Goal: Information Seeking & Learning: Learn about a topic

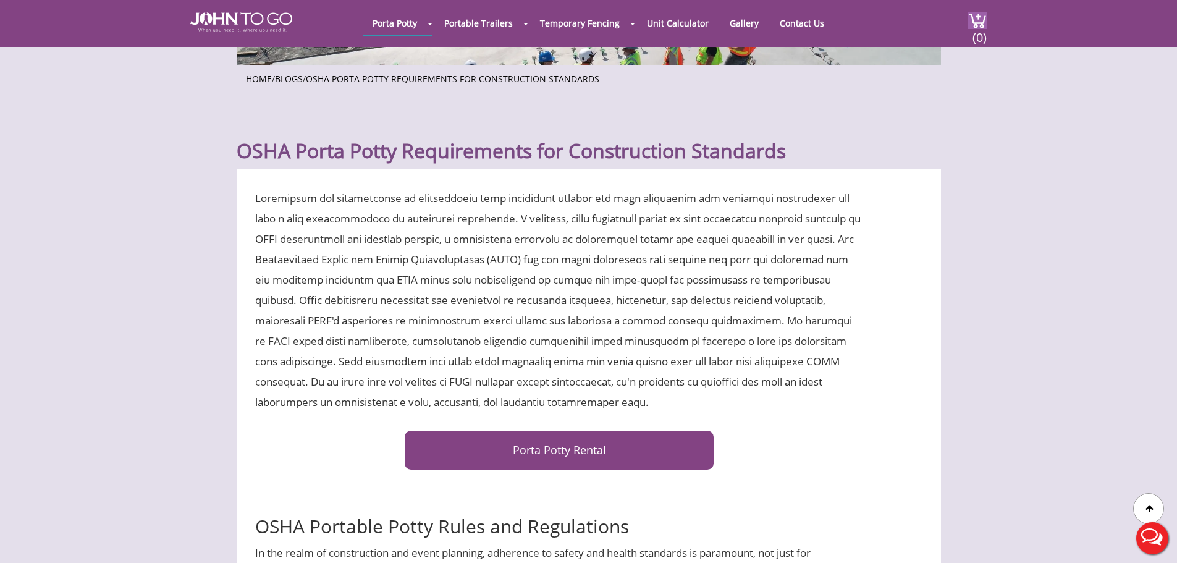
scroll to position [309, 0]
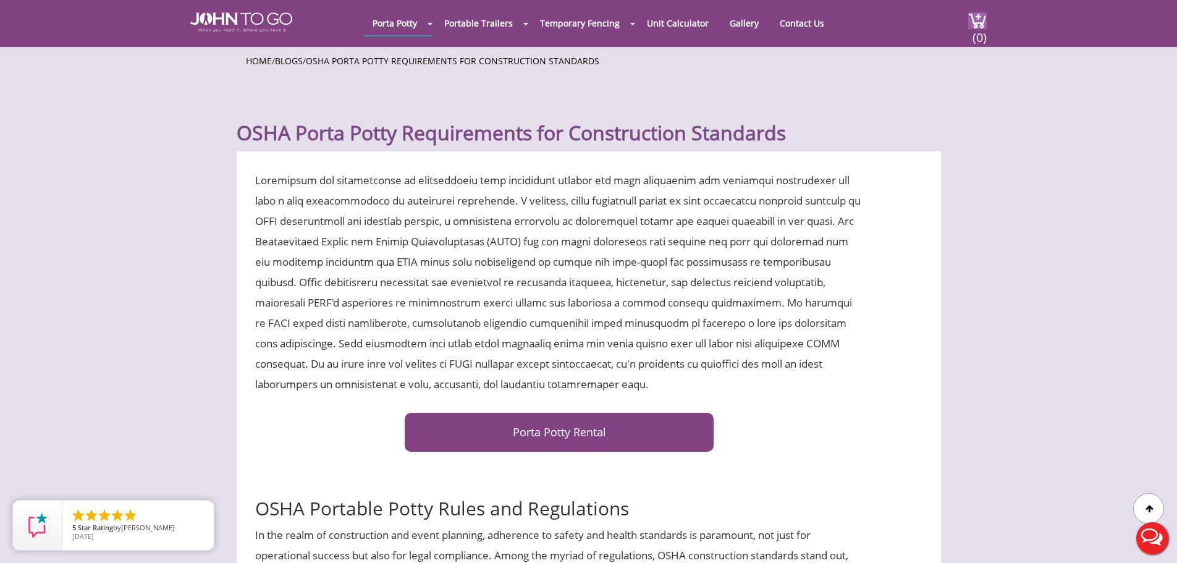
drag, startPoint x: 254, startPoint y: 183, endPoint x: 867, endPoint y: 385, distance: 645.3
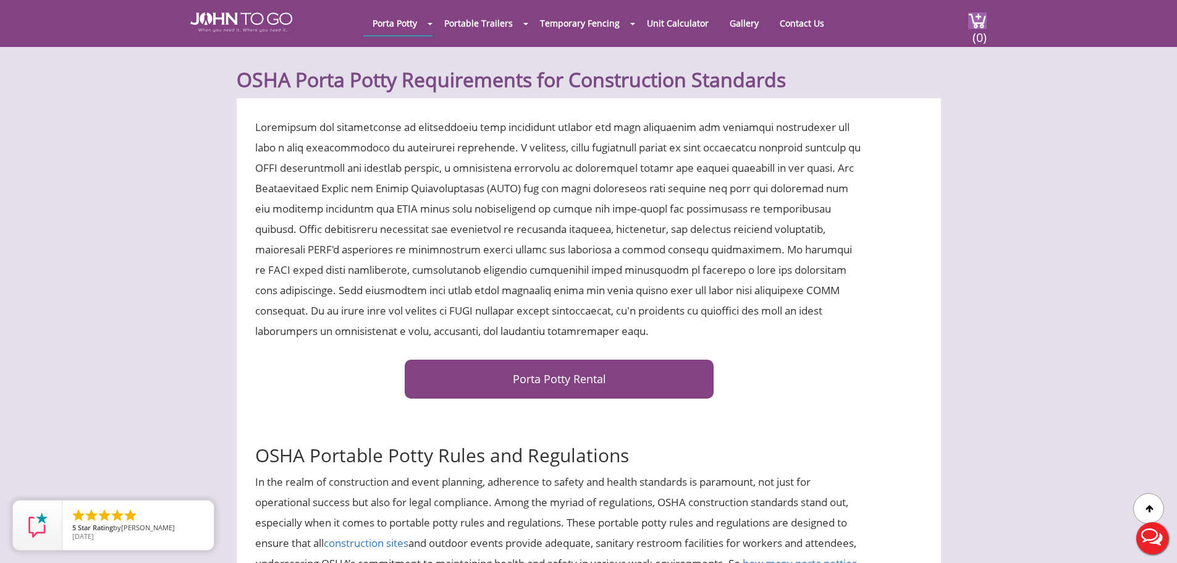
scroll to position [556, 0]
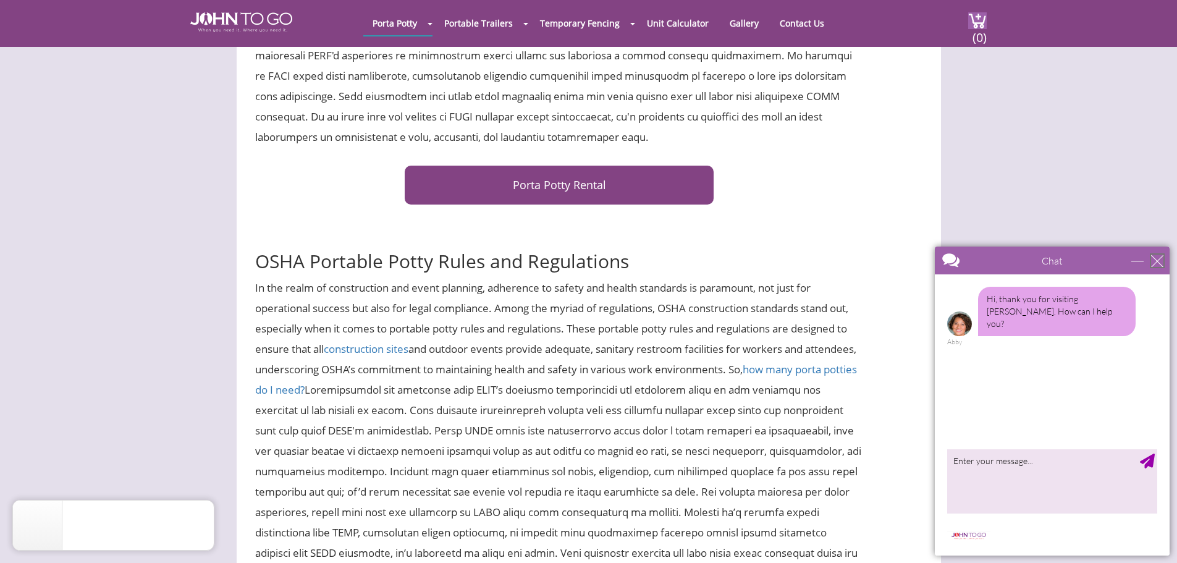
click at [1155, 257] on div "close" at bounding box center [1157, 261] width 12 height 12
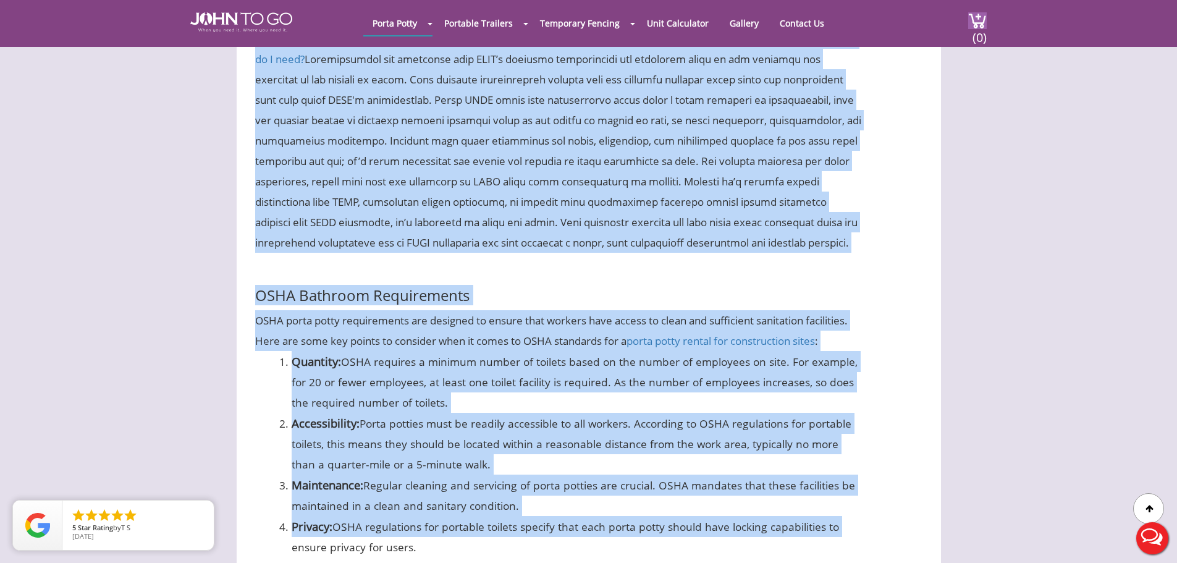
scroll to position [890, 0]
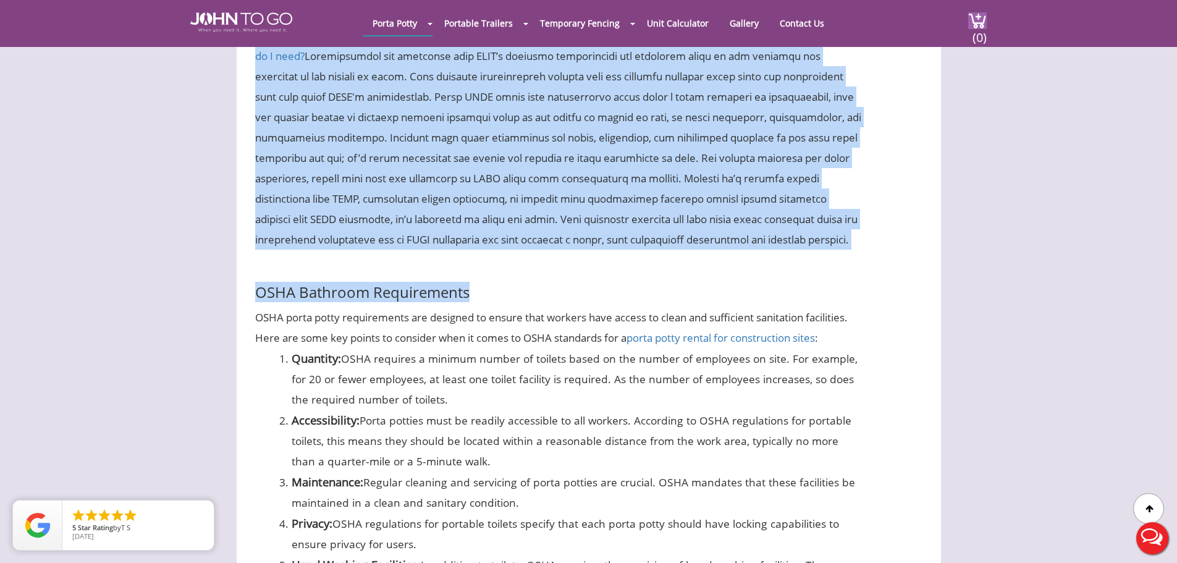
drag, startPoint x: 258, startPoint y: 259, endPoint x: 694, endPoint y: 289, distance: 437.2
click at [694, 289] on h3 "OSHA Bathroom Requirements" at bounding box center [559, 281] width 609 height 38
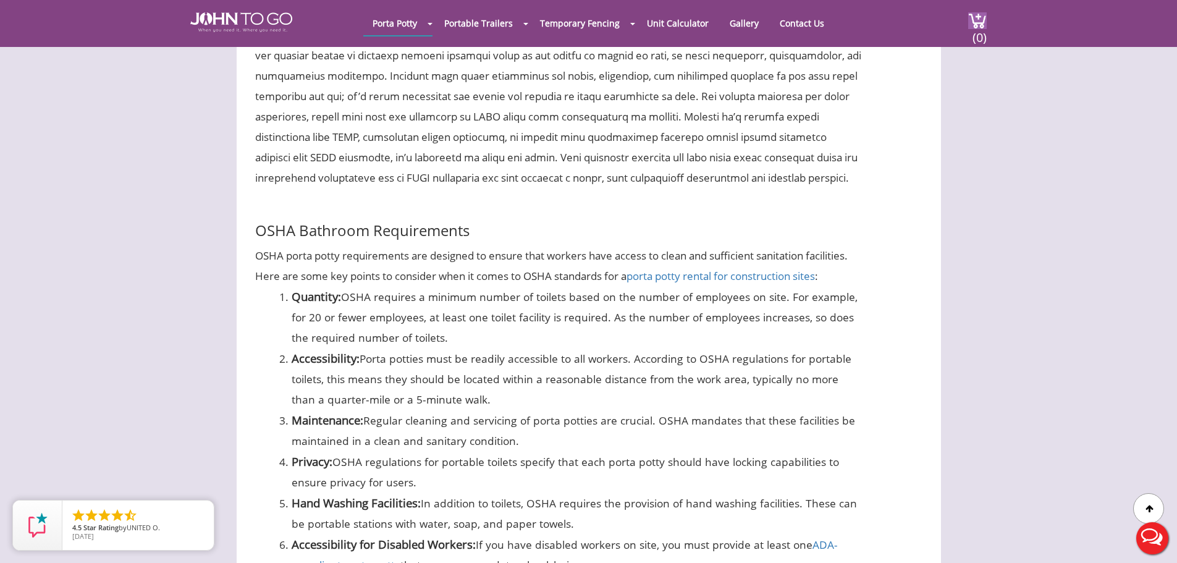
scroll to position [1013, 0]
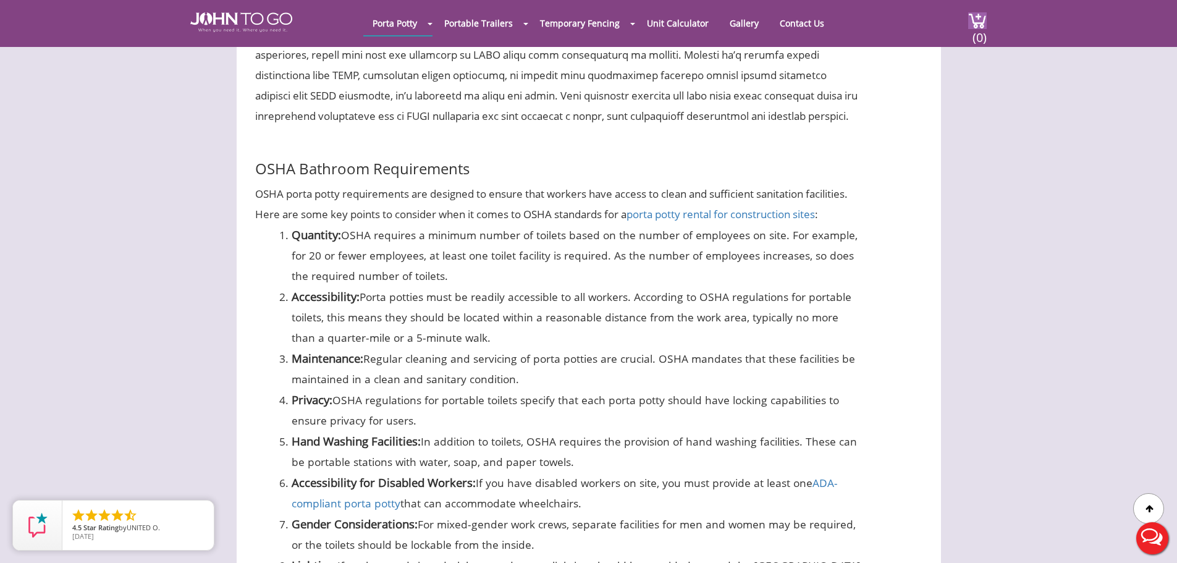
drag, startPoint x: 473, startPoint y: 287, endPoint x: 278, endPoint y: 256, distance: 197.1
click at [278, 256] on ol "Quantity: OSHA requires a minimum number of toilets based on the number of empl…" at bounding box center [559, 410] width 609 height 372
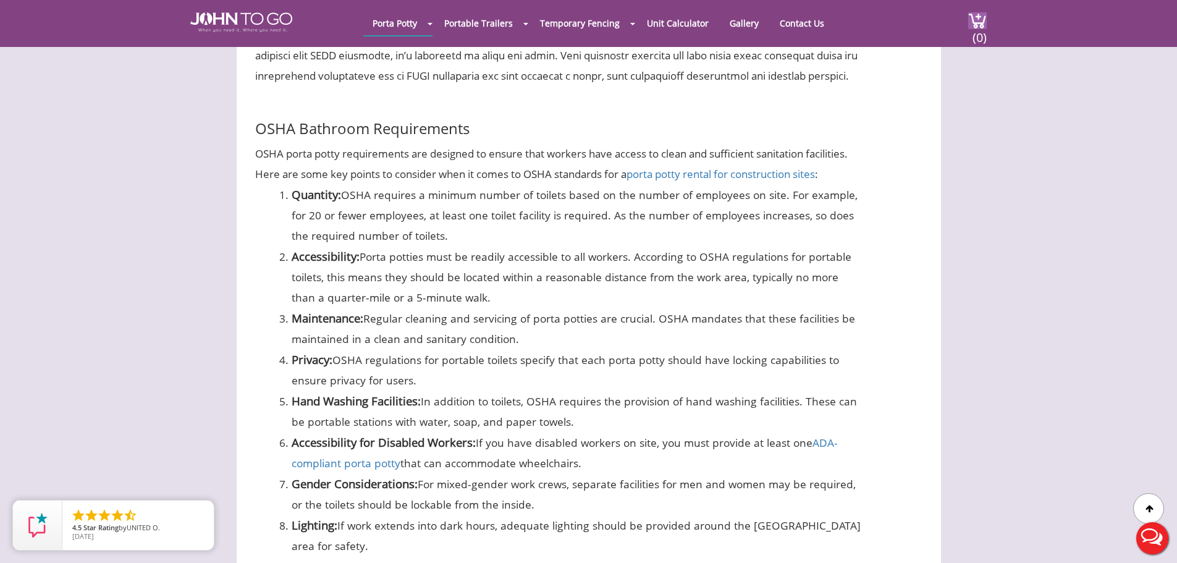
scroll to position [1075, 0]
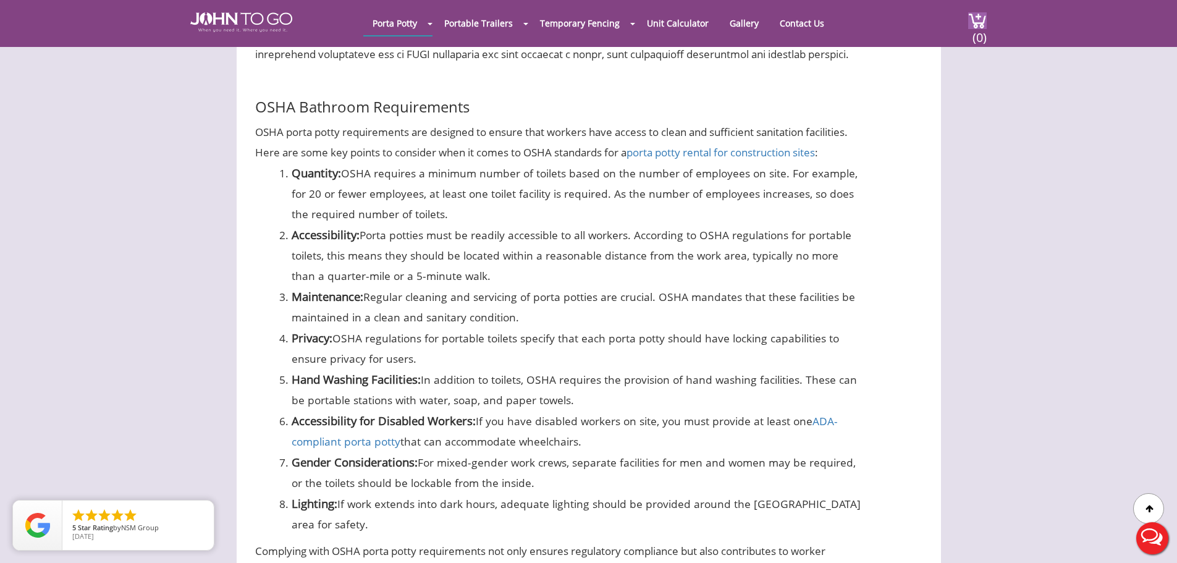
drag, startPoint x: 499, startPoint y: 293, endPoint x: 279, endPoint y: 247, distance: 225.4
click at [279, 247] on ol "Quantity: OSHA requires a minimum number of toilets based on the number of empl…" at bounding box center [559, 348] width 609 height 372
drag, startPoint x: 280, startPoint y: 253, endPoint x: 564, endPoint y: 287, distance: 285.6
click at [564, 286] on li "Accessibility: Porta potties must be readily accessible to all workers. Accordi…" at bounding box center [578, 255] width 572 height 62
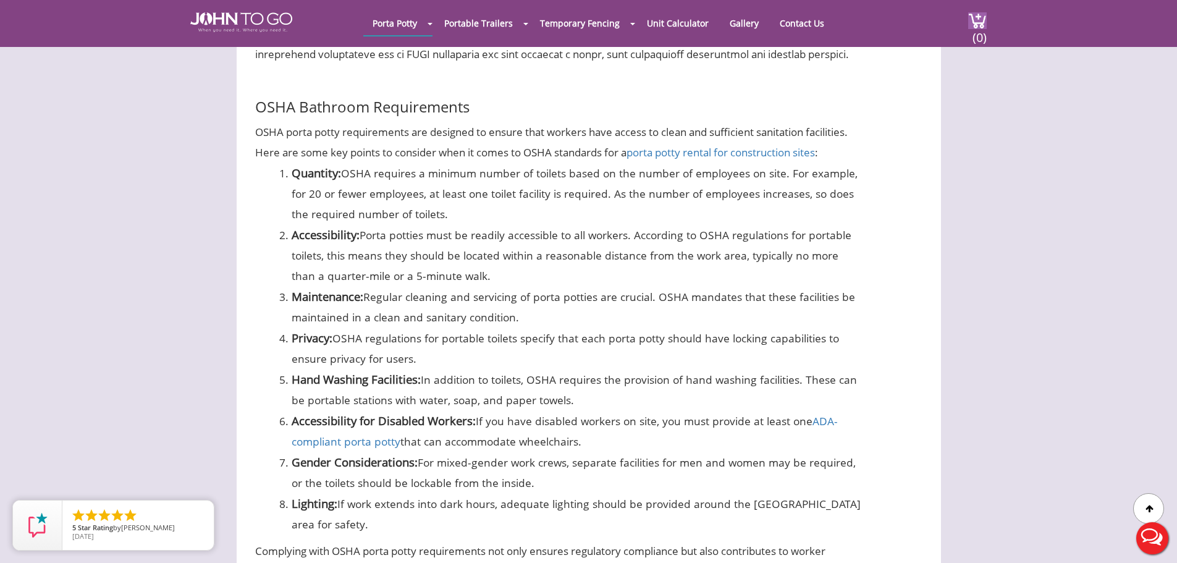
click at [564, 286] on li "Accessibility: Porta potties must be readily accessible to all workers. Accordi…" at bounding box center [578, 255] width 572 height 62
drag, startPoint x: 526, startPoint y: 292, endPoint x: 277, endPoint y: 254, distance: 251.2
click at [277, 254] on ol "Quantity: OSHA requires a minimum number of toilets based on the number of empl…" at bounding box center [559, 348] width 609 height 372
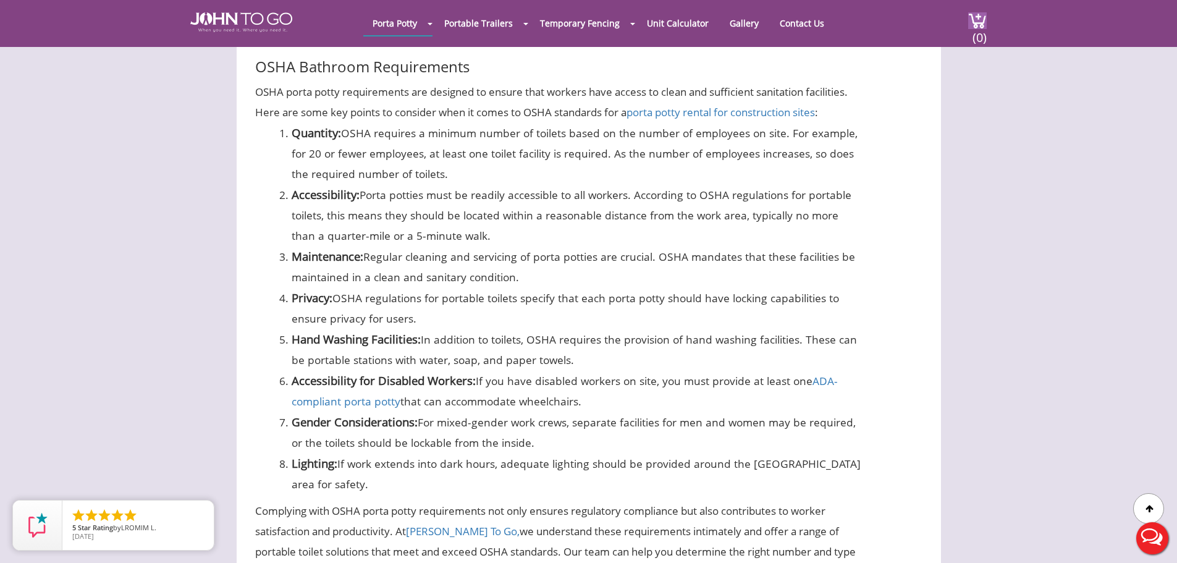
scroll to position [1137, 0]
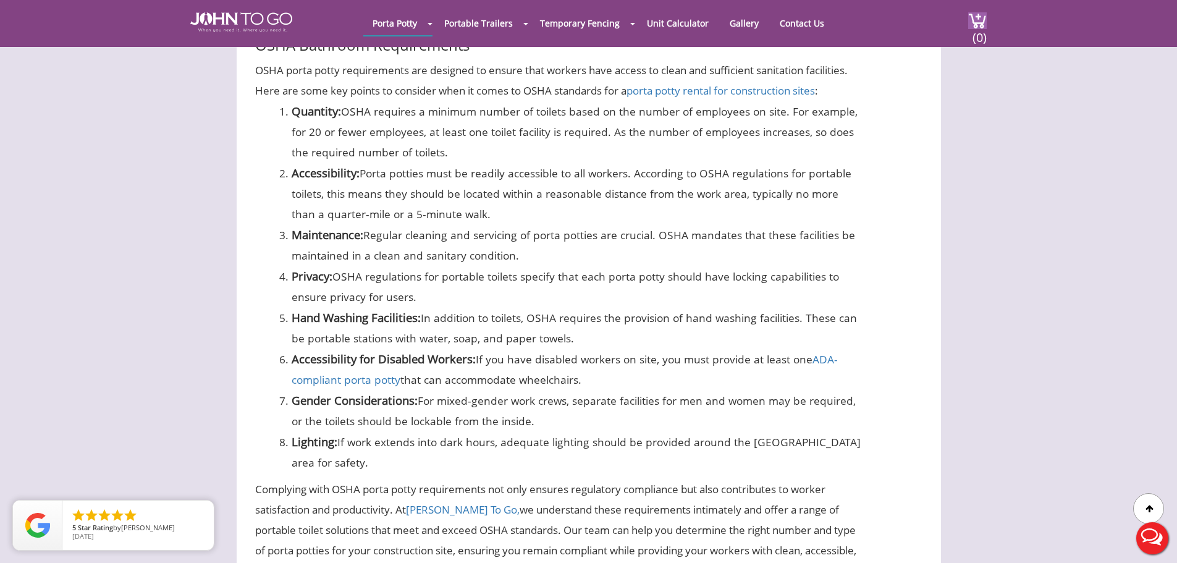
drag, startPoint x: 593, startPoint y: 360, endPoint x: 371, endPoint y: 476, distance: 250.4
click at [371, 473] on ol "Quantity: OSHA requires a minimum number of toilets based on the number of empl…" at bounding box center [559, 287] width 609 height 372
click at [373, 473] on li "Lighting: If work extends into dark hours, adequate lighting should be provided…" at bounding box center [578, 451] width 572 height 41
click at [349, 473] on li "Lighting: If work extends into dark hours, adequate lighting should be provided…" at bounding box center [578, 451] width 572 height 41
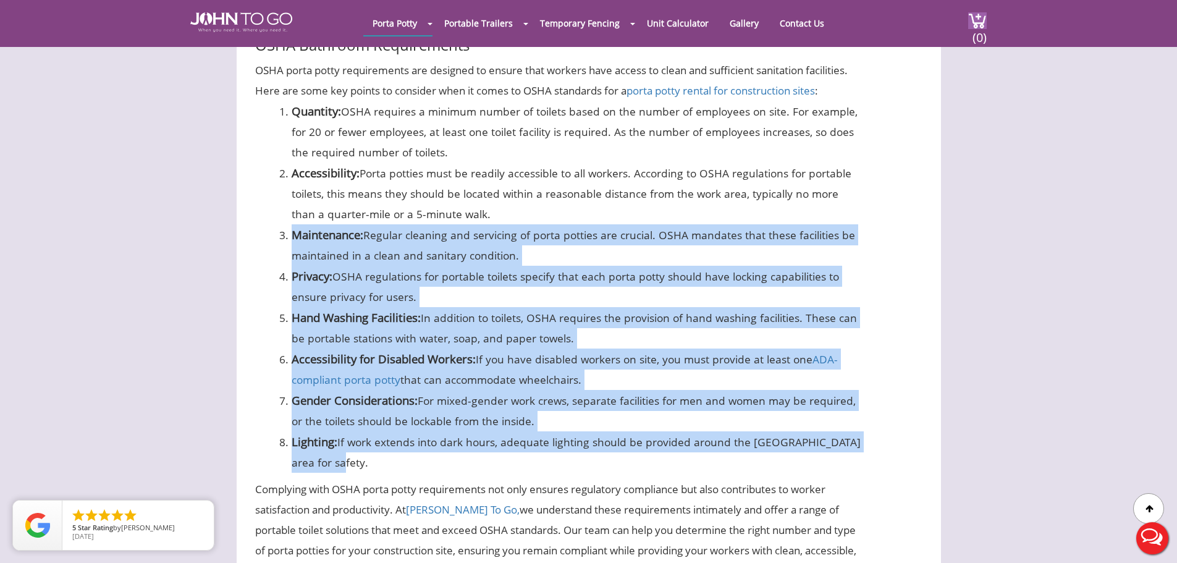
drag, startPoint x: 327, startPoint y: 484, endPoint x: 272, endPoint y: 230, distance: 260.3
click at [274, 238] on ol "Quantity: OSHA requires a minimum number of toilets based on the number of empl…" at bounding box center [559, 287] width 609 height 372
click at [271, 227] on ol "Quantity: OSHA requires a minimum number of toilets based on the number of empl…" at bounding box center [559, 287] width 609 height 372
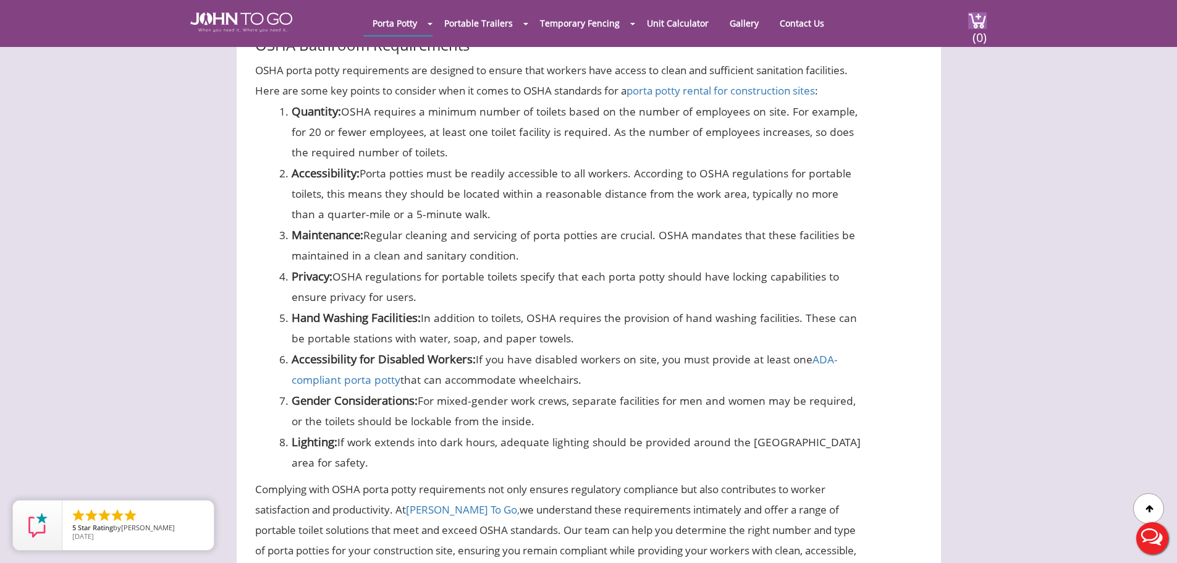
click at [285, 212] on ol "Quantity: OSHA requires a minimum number of toilets based on the number of empl…" at bounding box center [559, 287] width 609 height 372
click at [292, 183] on li "Accessibility: Porta potties must be readily accessible to all workers. Accordi…" at bounding box center [578, 193] width 572 height 62
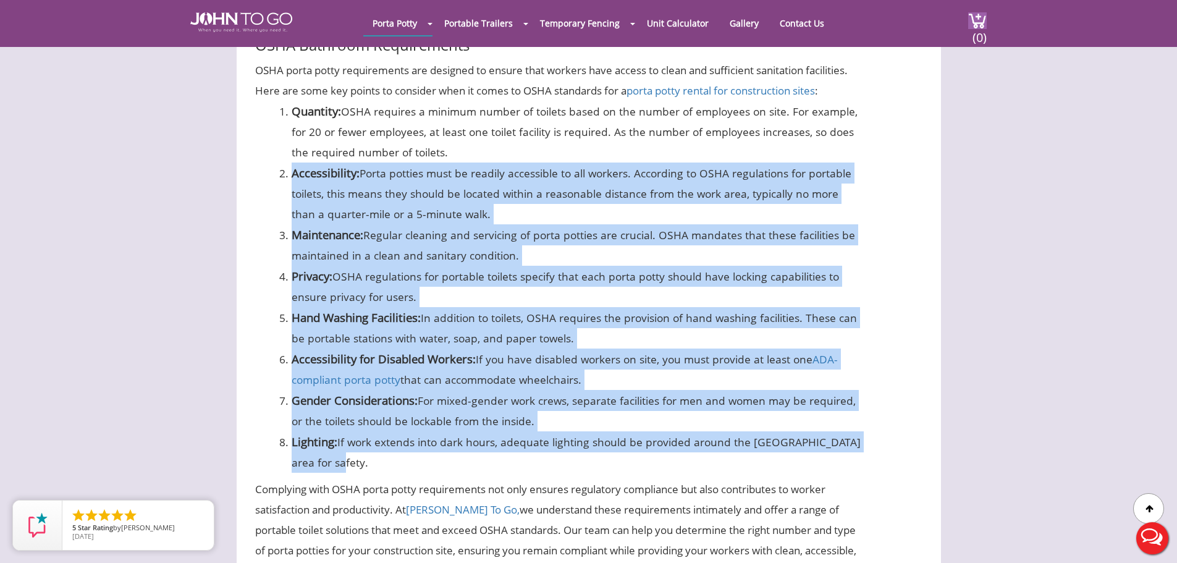
drag, startPoint x: 291, startPoint y: 200, endPoint x: 477, endPoint y: 483, distance: 338.6
click at [477, 473] on ol "Quantity: OSHA requires a minimum number of toilets based on the number of empl…" at bounding box center [559, 287] width 609 height 372
click at [477, 473] on li "Lighting: If work extends into dark hours, adequate lighting should be provided…" at bounding box center [578, 451] width 572 height 41
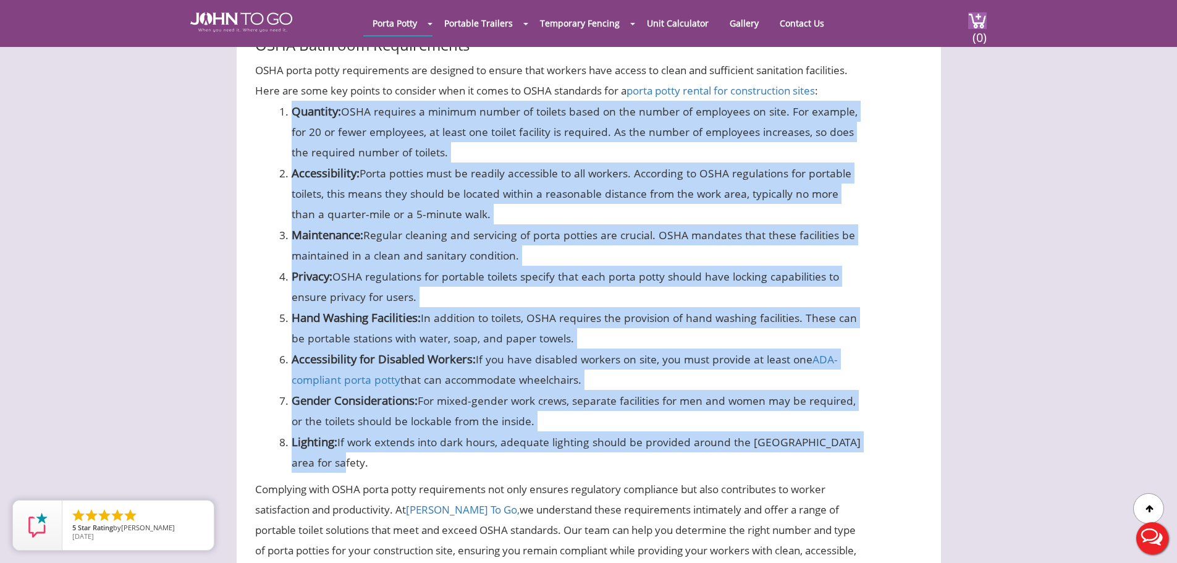
drag, startPoint x: 476, startPoint y: 485, endPoint x: 183, endPoint y: 121, distance: 466.7
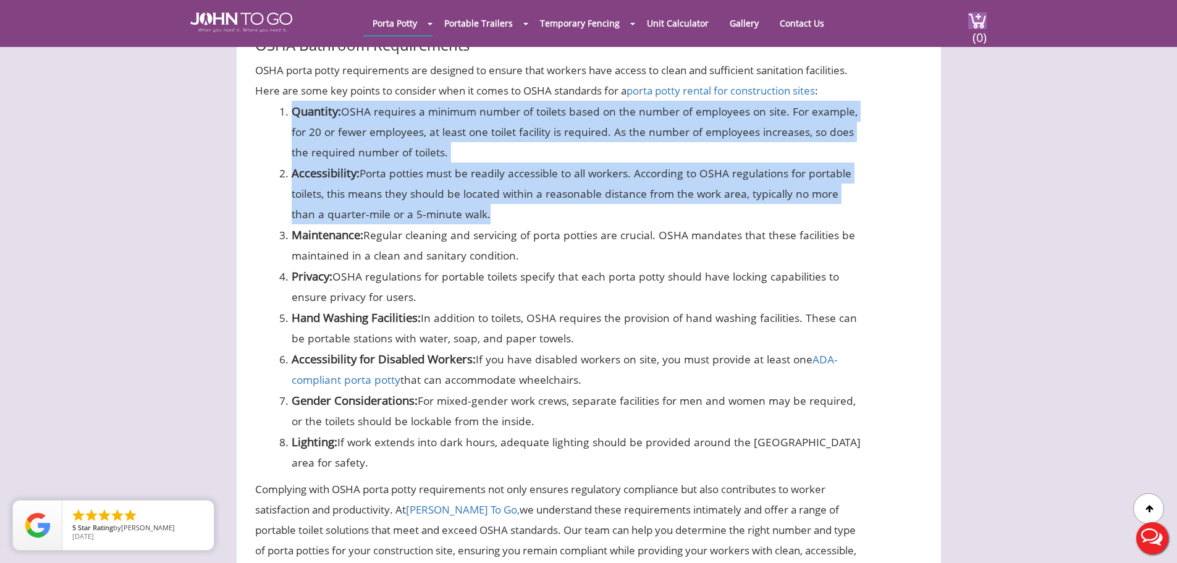
drag, startPoint x: 282, startPoint y: 129, endPoint x: 457, endPoint y: 243, distance: 208.9
click at [457, 243] on ol "Quantity: OSHA requires a minimum number of toilets based on the number of empl…" at bounding box center [559, 287] width 609 height 372
click at [457, 224] on li "Accessibility: Porta potties must be readily accessible to all workers. Accordi…" at bounding box center [578, 193] width 572 height 62
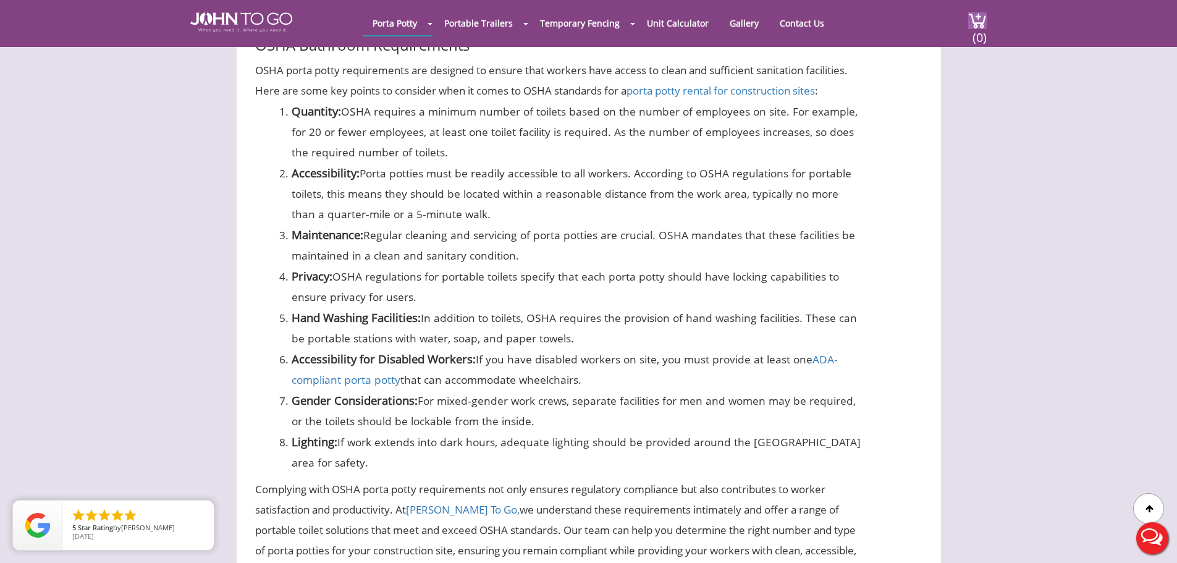
click at [499, 224] on li "Accessibility: Porta potties must be readily accessible to all workers. Accordi…" at bounding box center [578, 193] width 572 height 62
drag, startPoint x: 520, startPoint y: 243, endPoint x: 285, endPoint y: 190, distance: 240.6
click at [292, 190] on li "Accessibility: Porta potties must be readily accessible to all workers. Accordi…" at bounding box center [578, 193] width 572 height 62
drag, startPoint x: 273, startPoint y: 194, endPoint x: 476, endPoint y: 238, distance: 207.9
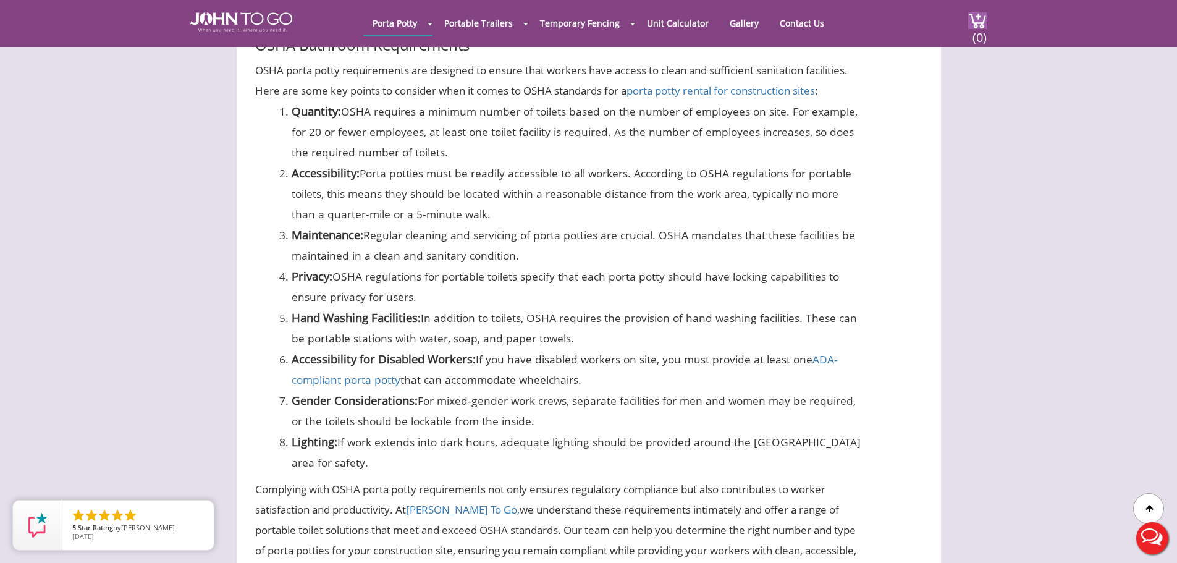
click at [476, 238] on ol "Quantity: OSHA requires a minimum number of toilets based on the number of empl…" at bounding box center [559, 287] width 609 height 372
click at [476, 224] on li "Accessibility: Porta potties must be readily accessible to all workers. Accordi…" at bounding box center [578, 193] width 572 height 62
drag, startPoint x: 534, startPoint y: 242, endPoint x: 288, endPoint y: 195, distance: 250.9
click at [292, 195] on li "Accessibility: Porta potties must be readily accessible to all workers. Accordi…" at bounding box center [578, 193] width 572 height 62
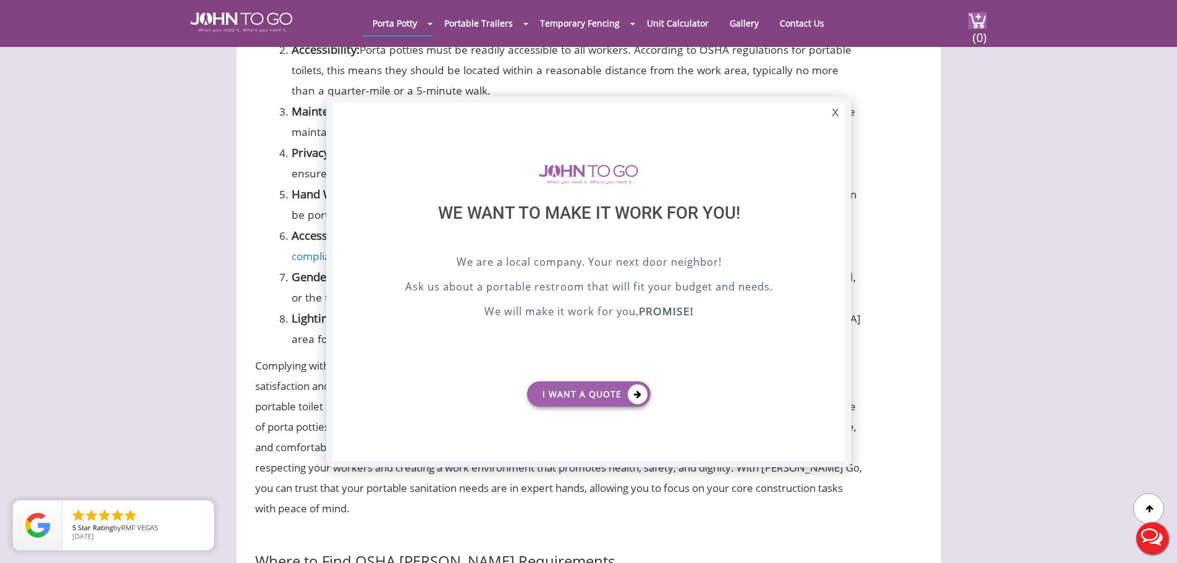
scroll to position [0, 0]
click at [837, 117] on div "X" at bounding box center [834, 113] width 19 height 21
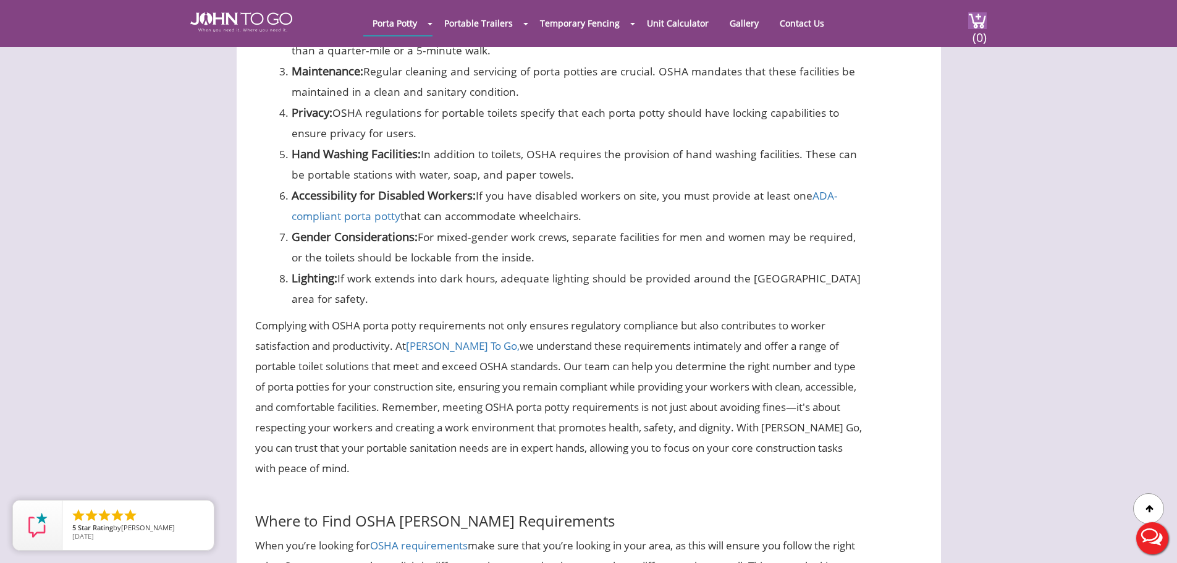
scroll to position [1322, 0]
